Goal: Task Accomplishment & Management: Complete application form

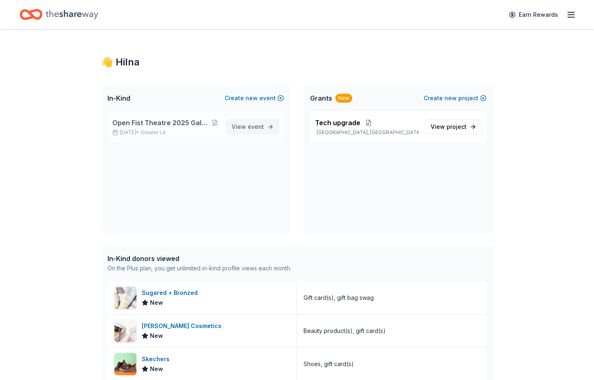
click at [241, 125] on span "View event" at bounding box center [248, 127] width 32 height 10
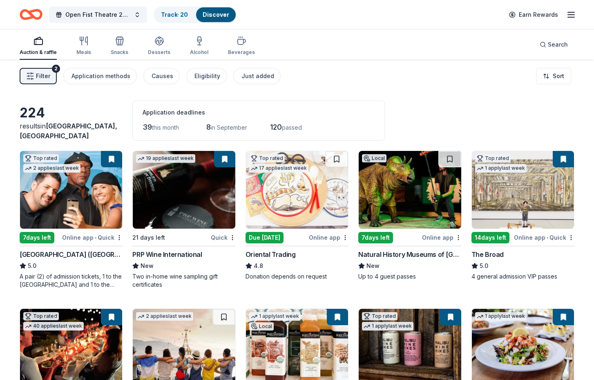
click at [43, 74] on span "Filter" at bounding box center [43, 76] width 14 height 10
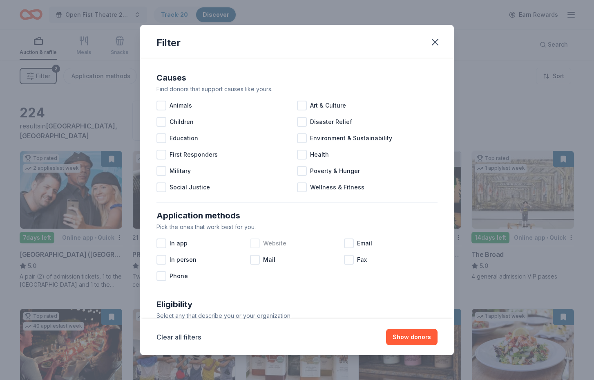
click at [251, 242] on div at bounding box center [255, 243] width 10 height 10
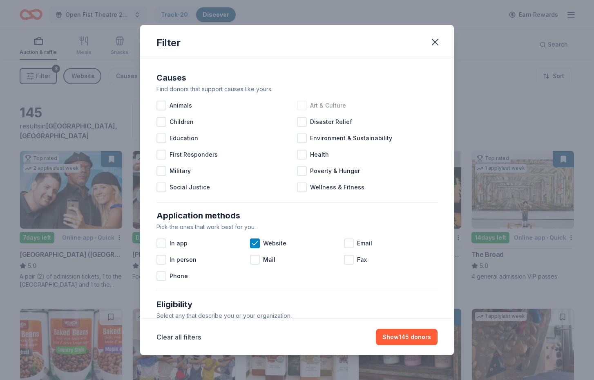
click at [301, 106] on div at bounding box center [302, 106] width 10 height 10
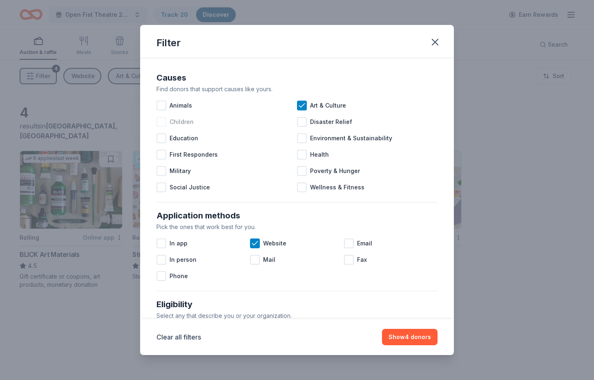
click at [160, 121] on div at bounding box center [162, 122] width 10 height 10
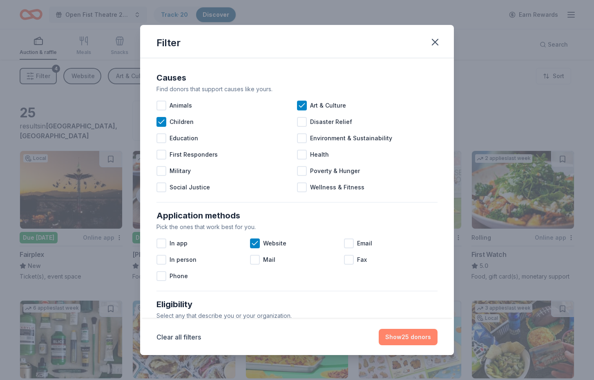
click at [425, 338] on button "Show 25 donors" at bounding box center [408, 337] width 59 height 16
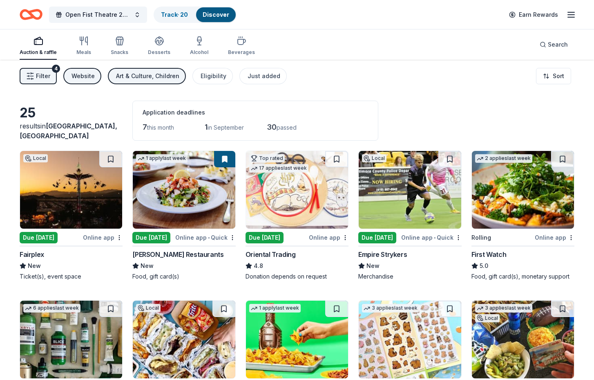
click at [222, 158] on button at bounding box center [224, 159] width 21 height 16
click at [224, 158] on button at bounding box center [224, 159] width 21 height 16
click at [221, 186] on img at bounding box center [184, 190] width 102 height 78
click at [554, 197] on img at bounding box center [523, 190] width 102 height 78
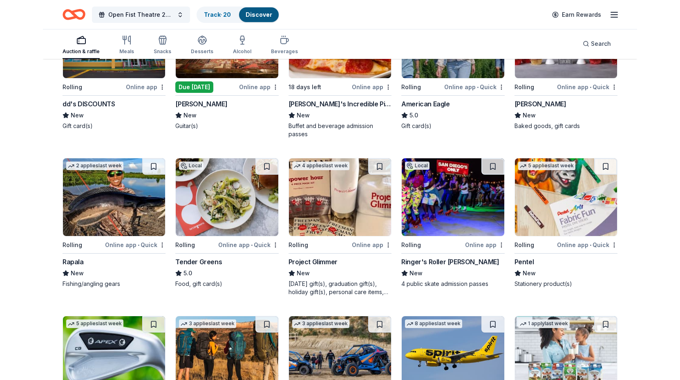
scroll to position [463, 0]
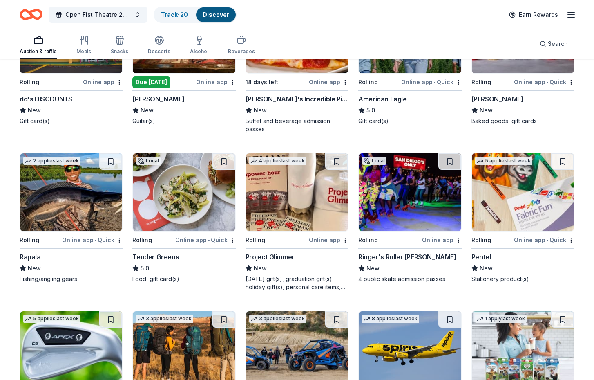
click at [163, 213] on img at bounding box center [184, 192] width 102 height 78
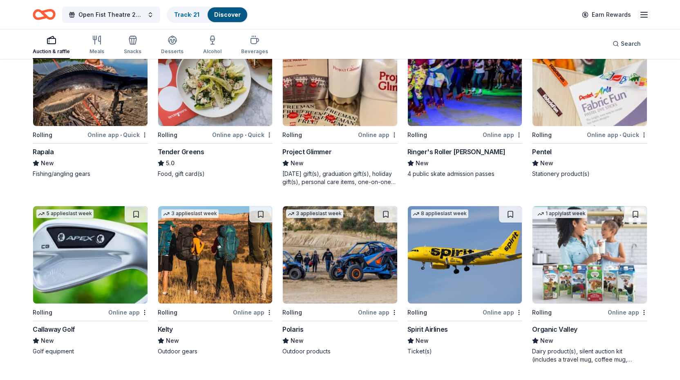
scroll to position [638, 0]
click at [245, 273] on img at bounding box center [215, 254] width 114 height 97
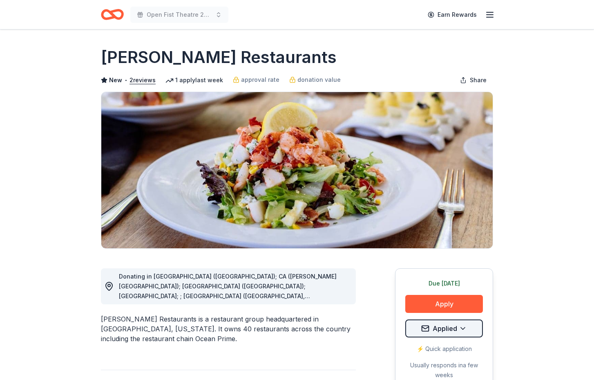
click at [464, 327] on html "Open Fist Theatre 2025 Gala: A Night at the Museum Earn Rewards Due today Share…" at bounding box center [297, 190] width 594 height 380
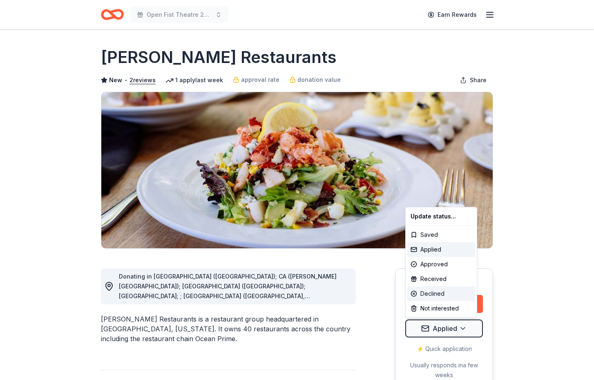
click at [438, 289] on div "Declined" at bounding box center [441, 293] width 68 height 15
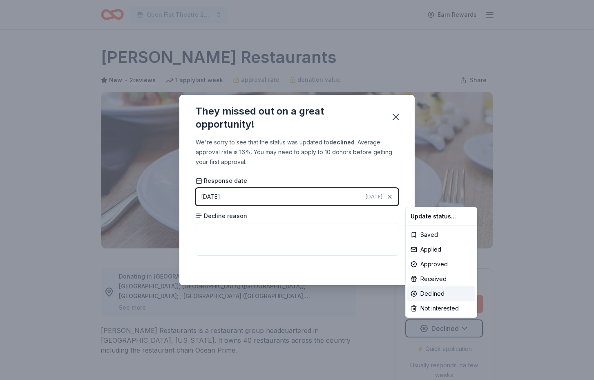
click at [394, 115] on html "Open Fist Theatre 2025 Gala: A Night at the Museum Earn Rewards Due today Share…" at bounding box center [297, 190] width 594 height 380
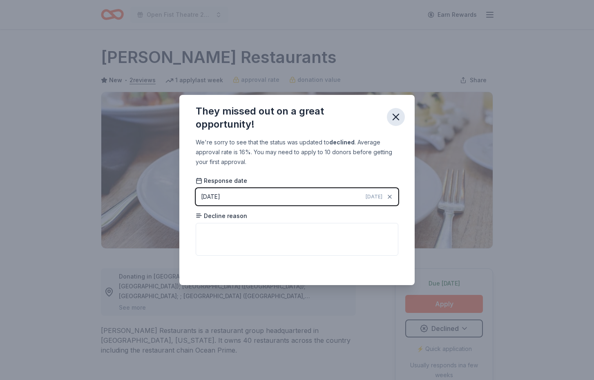
click at [396, 115] on icon "button" at bounding box center [395, 116] width 11 height 11
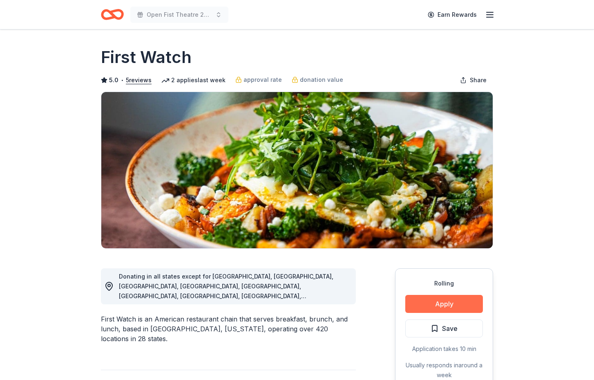
click at [443, 302] on button "Apply" at bounding box center [444, 304] width 78 height 18
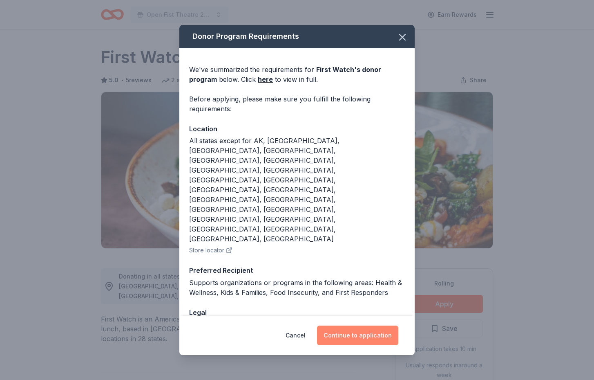
click at [375, 325] on button "Continue to application" at bounding box center [357, 335] width 81 height 20
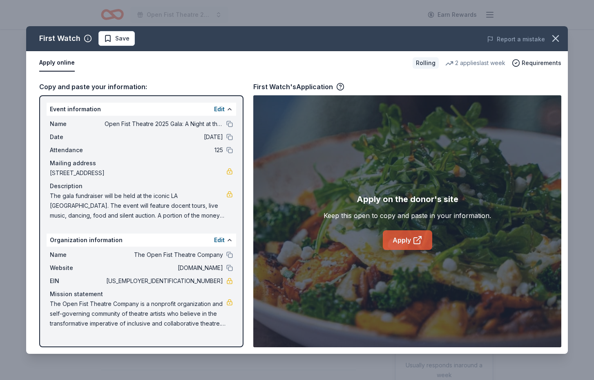
click at [413, 237] on icon at bounding box center [418, 240] width 10 height 10
click at [554, 39] on icon "button" at bounding box center [555, 38] width 11 height 11
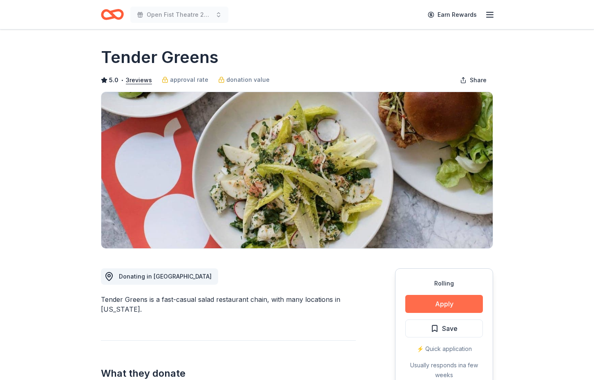
click at [453, 306] on button "Apply" at bounding box center [444, 304] width 78 height 18
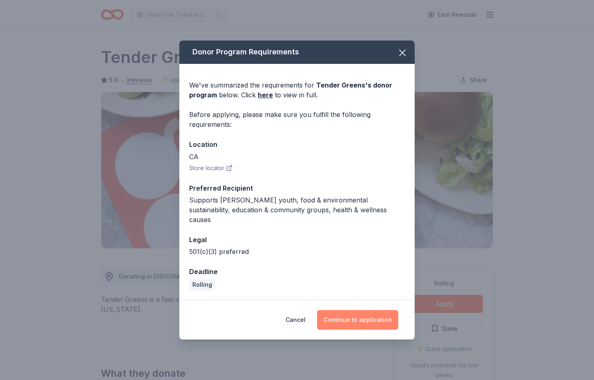
click at [362, 312] on button "Continue to application" at bounding box center [357, 320] width 81 height 20
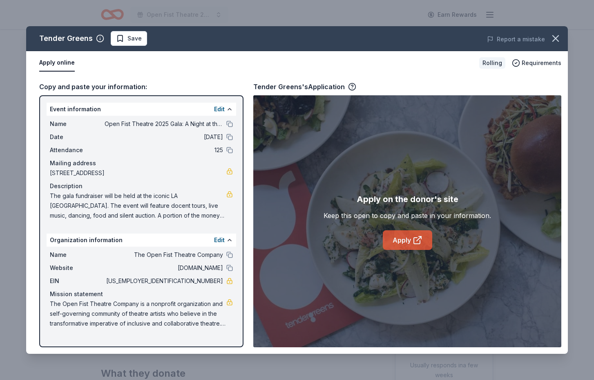
click at [408, 241] on link "Apply" at bounding box center [407, 240] width 49 height 20
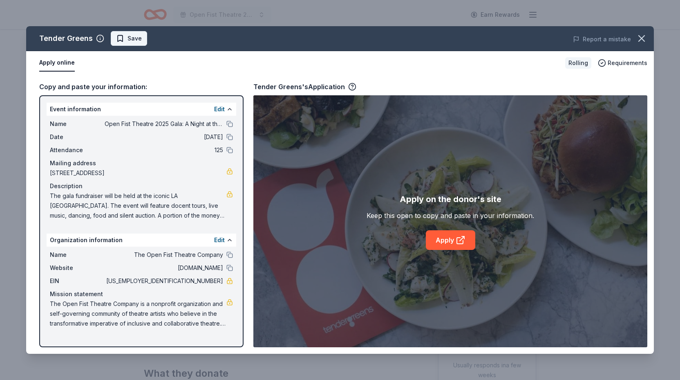
click at [128, 37] on span "Save" at bounding box center [135, 39] width 14 height 10
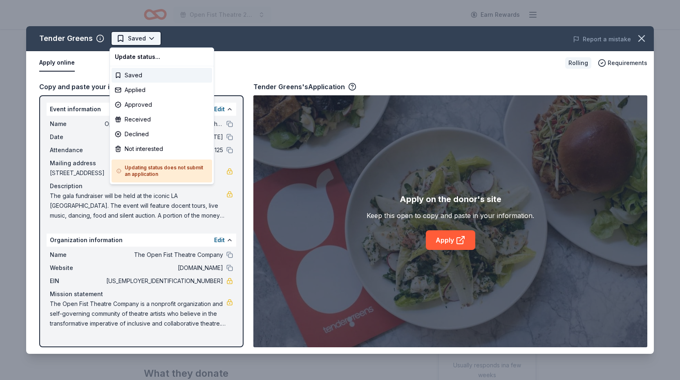
click at [147, 38] on html "Open Fist Theatre 2025 Gala: A Night at the Museum Earn Rewards Rolling Share T…" at bounding box center [340, 190] width 680 height 380
click at [137, 89] on div "Applied" at bounding box center [162, 90] width 101 height 15
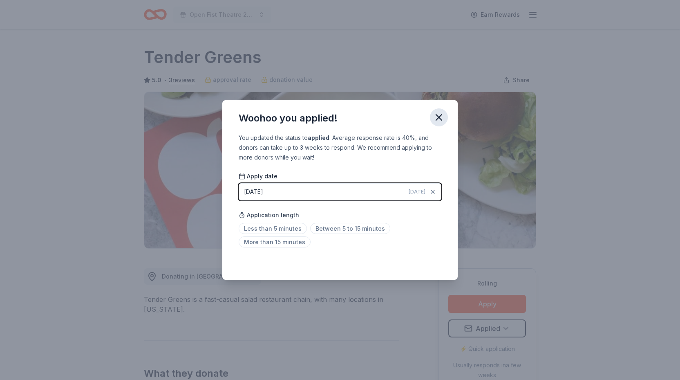
click at [437, 116] on icon "button" at bounding box center [439, 117] width 6 height 6
